Goal: Find specific page/section: Find specific page/section

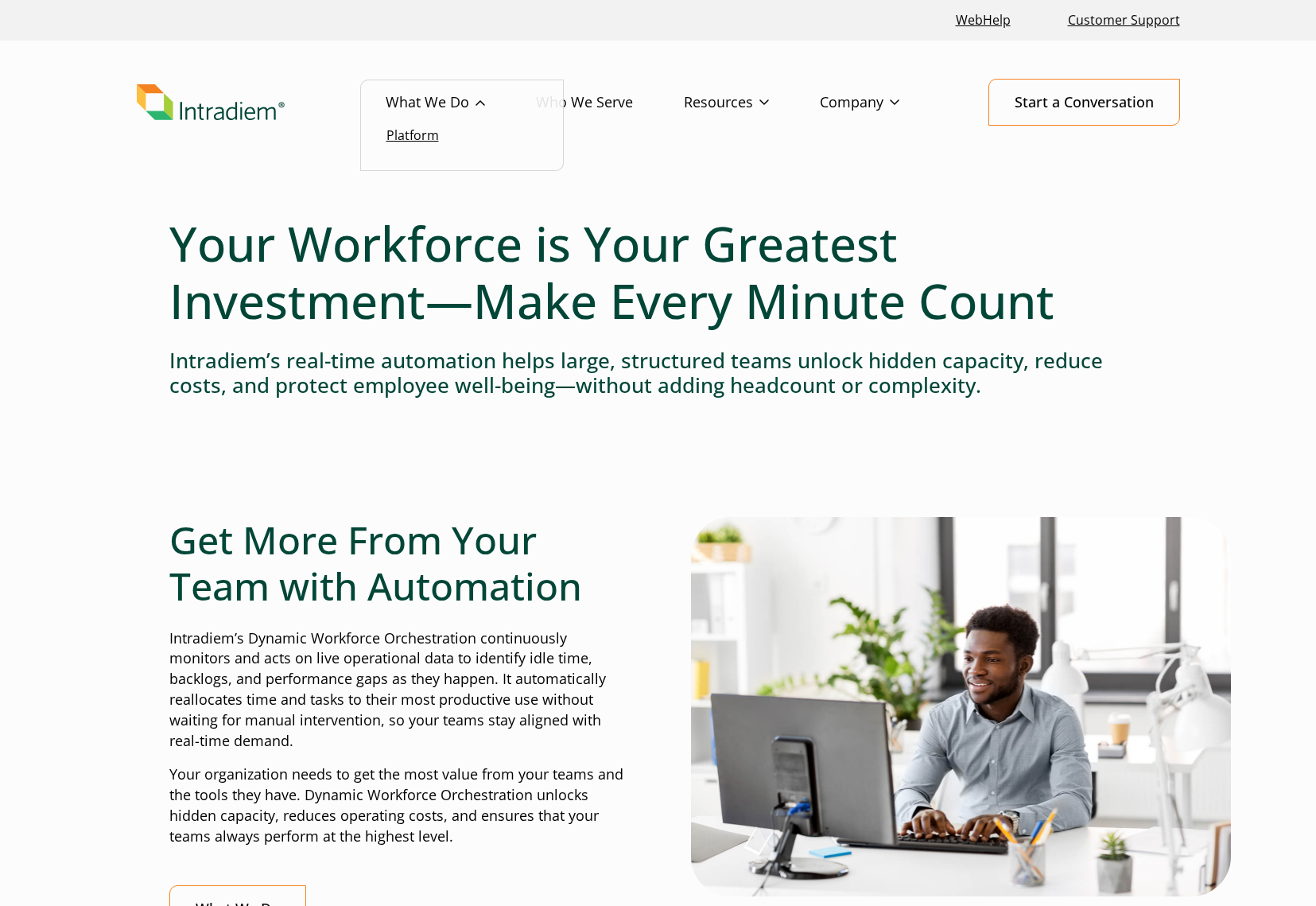
click at [431, 137] on link "Platform" at bounding box center [413, 135] width 53 height 18
